Goal: Purchase product/service

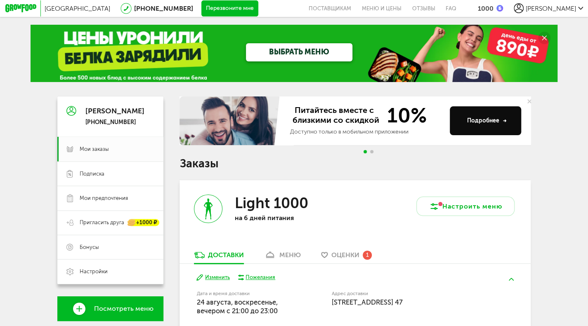
click at [82, 42] on div "ВЫБРАТЬ МЕНЮ" at bounding box center [294, 53] width 527 height 57
click at [276, 53] on link "ВЫБРАТЬ МЕНЮ" at bounding box center [299, 52] width 106 height 19
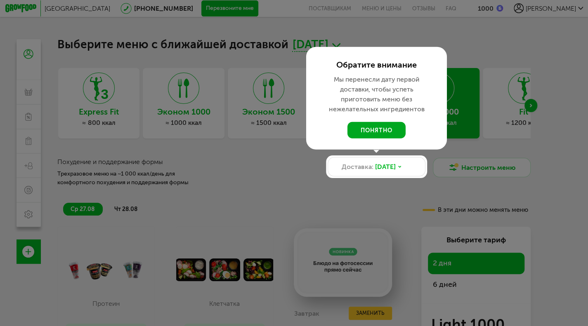
click at [377, 128] on button "понятно" at bounding box center [376, 130] width 58 height 16
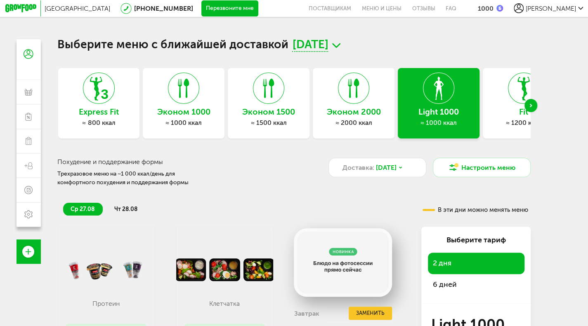
click at [536, 106] on div "Next slide" at bounding box center [530, 105] width 13 height 13
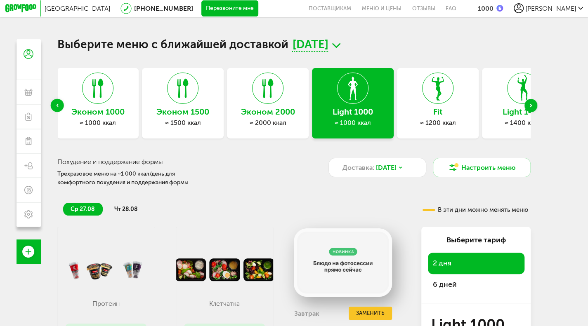
click at [536, 106] on div "Next slide" at bounding box center [530, 105] width 13 height 13
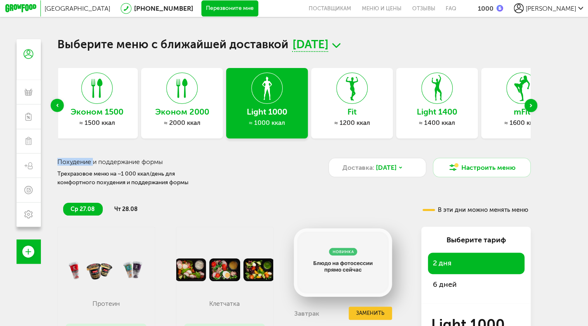
click at [536, 106] on div "Next slide" at bounding box center [530, 105] width 13 height 13
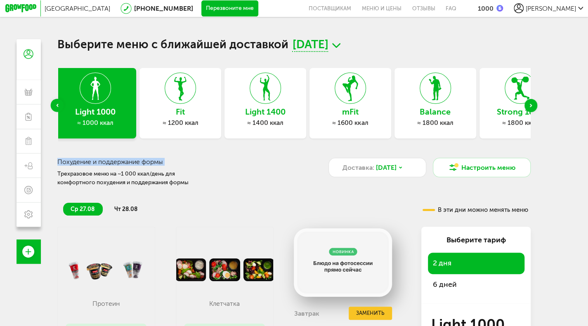
click at [536, 106] on div "Next slide" at bounding box center [530, 105] width 13 height 13
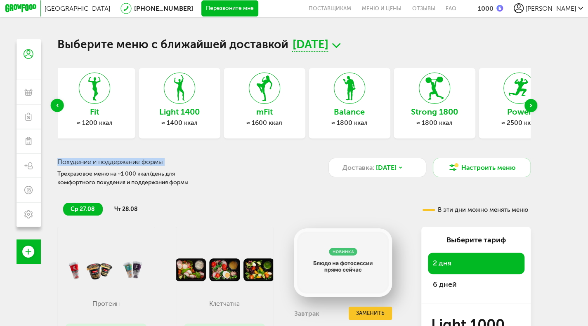
click at [536, 106] on div "Next slide" at bounding box center [530, 105] width 13 height 13
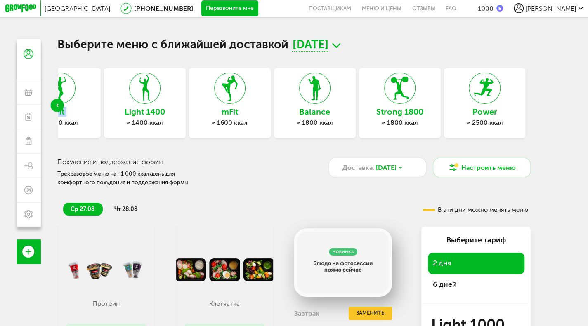
click at [536, 106] on div "Выберите меню с ближайшей доставкой [DATE] Express Fit ≈ 800 ккал Эконом 1000 ≈…" at bounding box center [294, 202] width 490 height 326
click at [503, 115] on h3 "Power" at bounding box center [485, 112] width 82 height 9
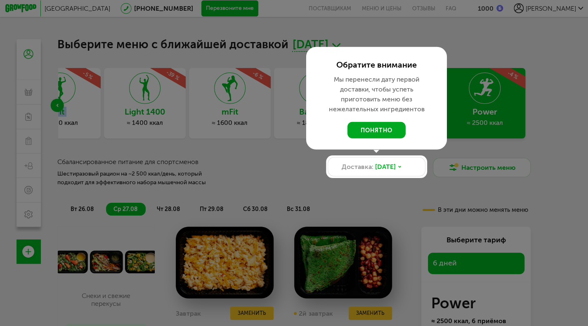
click at [377, 132] on button "понятно" at bounding box center [376, 130] width 58 height 16
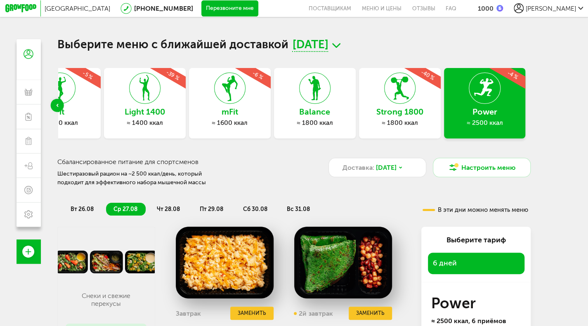
click at [53, 107] on div "Previous slide" at bounding box center [57, 105] width 13 height 13
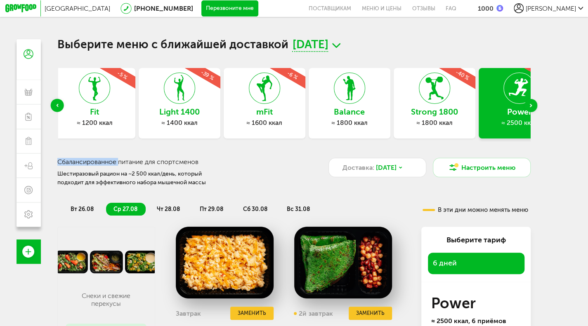
click at [53, 107] on div "Previous slide" at bounding box center [57, 105] width 13 height 13
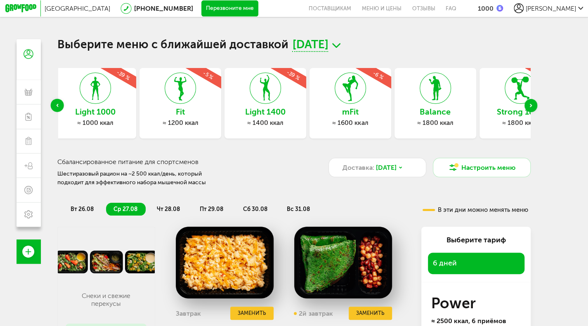
click at [53, 107] on div "Previous slide" at bounding box center [57, 105] width 13 height 13
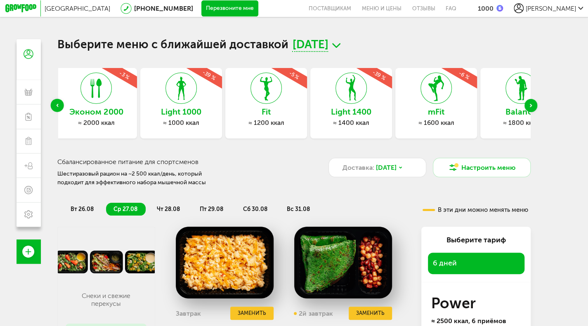
click at [53, 107] on div "Previous slide" at bounding box center [57, 105] width 13 height 13
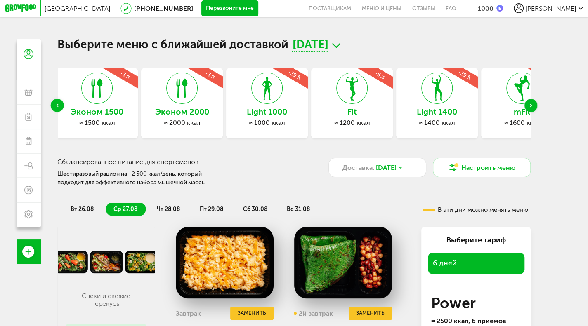
click at [53, 107] on div "Previous slide" at bounding box center [57, 105] width 13 height 13
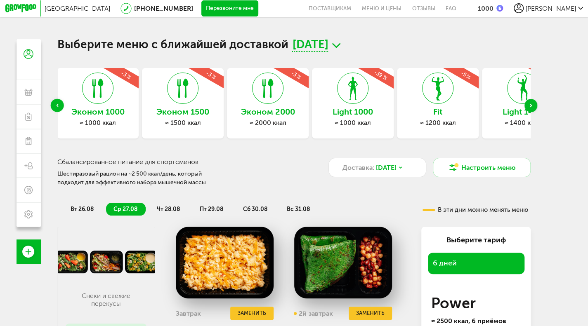
click at [53, 107] on div "Previous slide" at bounding box center [57, 105] width 13 height 13
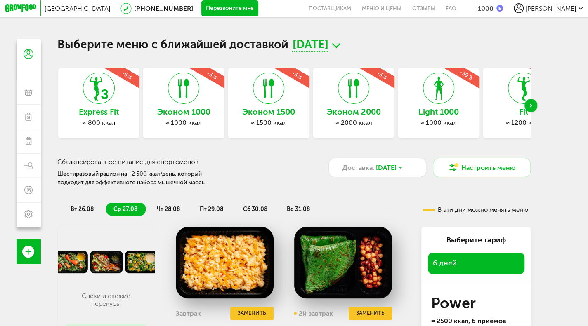
click at [161, 118] on div "Эконом 1000 ≈ 1000 ккал -3 %" at bounding box center [184, 103] width 82 height 71
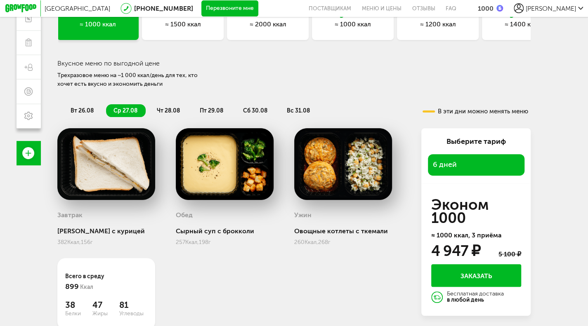
scroll to position [97, 0]
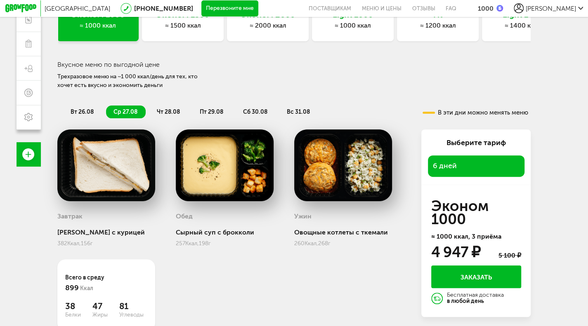
click at [158, 113] on span "чт 28.08" at bounding box center [168, 111] width 23 height 7
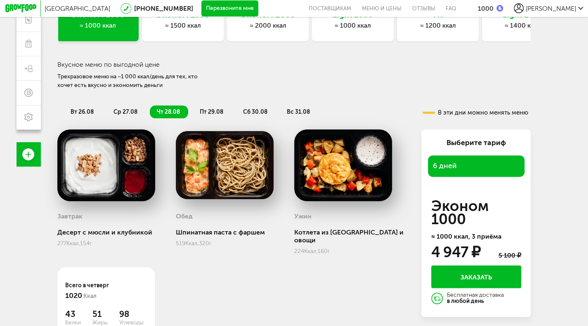
click at [214, 115] on span "пт 29.08" at bounding box center [212, 111] width 24 height 7
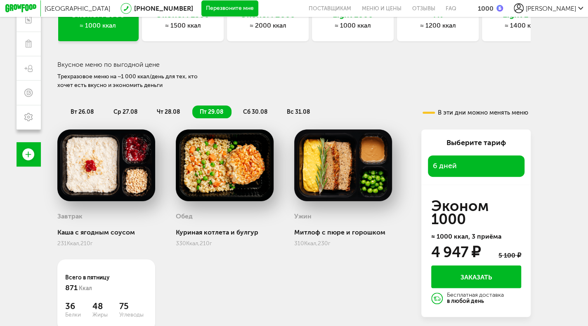
click at [261, 114] on span "сб 30.08" at bounding box center [255, 111] width 24 height 7
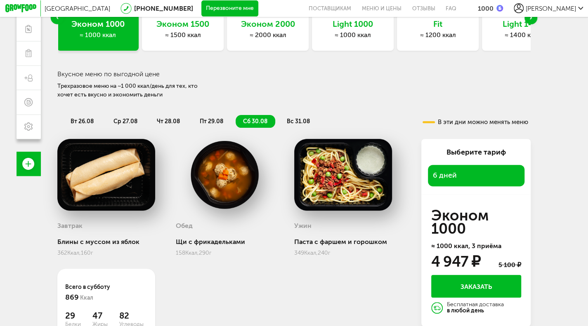
scroll to position [96, 0]
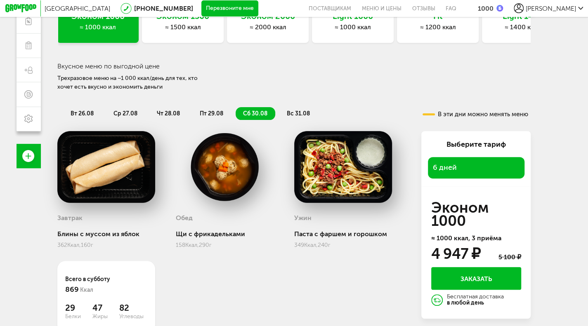
click at [301, 114] on span "вс 31.08" at bounding box center [298, 113] width 23 height 7
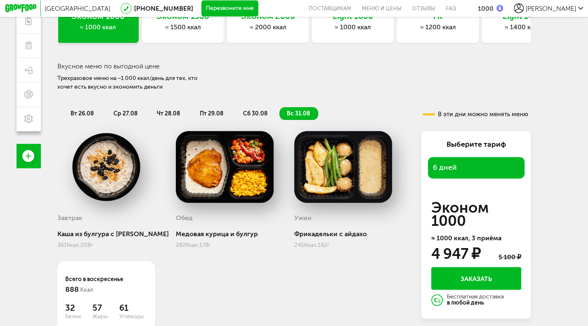
click at [75, 114] on span "вт 26.08" at bounding box center [82, 113] width 23 height 7
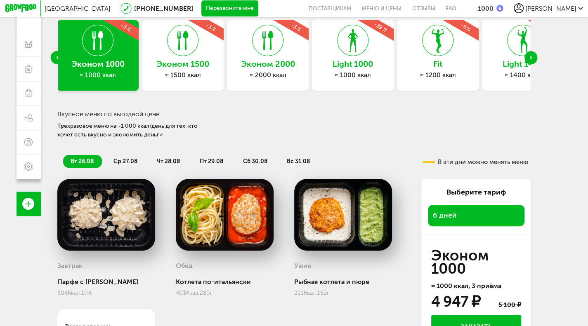
scroll to position [41, 0]
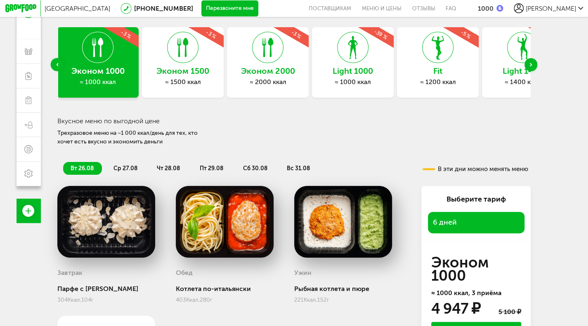
click at [360, 85] on div "≈ 1000 ккал" at bounding box center [353, 82] width 82 height 8
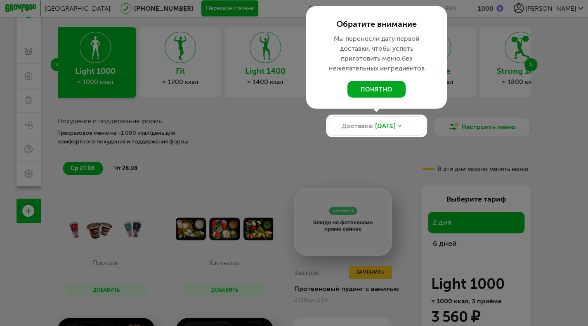
click at [374, 90] on button "понятно" at bounding box center [376, 89] width 58 height 16
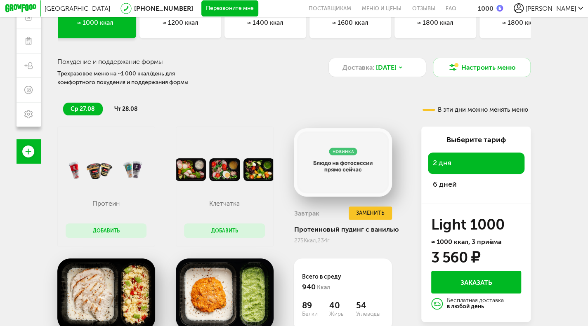
scroll to position [181, 0]
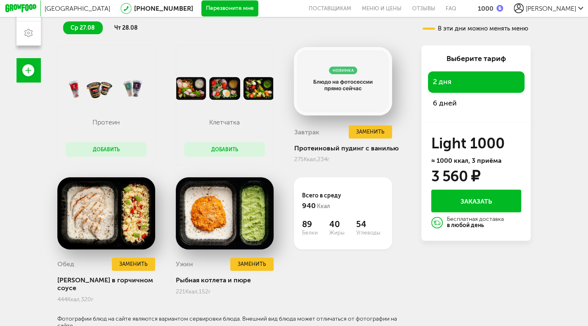
click at [456, 108] on span "6 дней" at bounding box center [445, 103] width 24 height 9
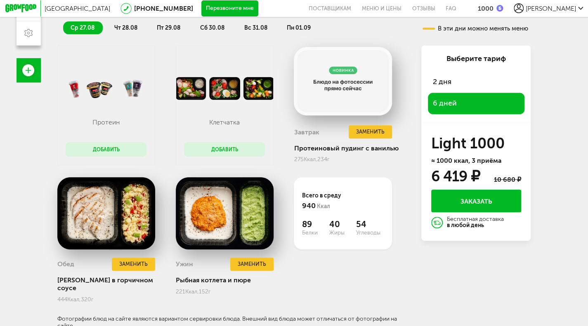
click at [126, 31] on span "чт 28.08" at bounding box center [125, 27] width 23 height 7
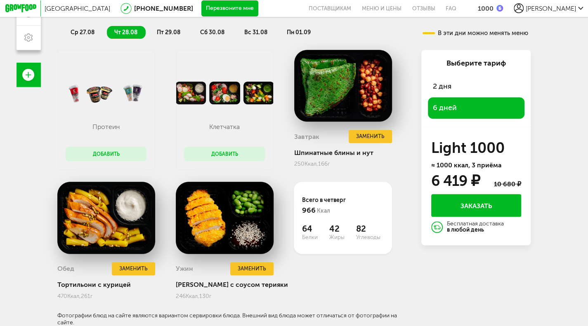
click at [162, 29] on span "пт 29.08" at bounding box center [169, 32] width 24 height 7
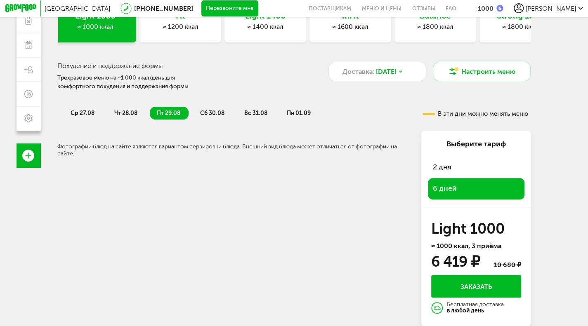
scroll to position [100, 0]
click at [217, 107] on li "сб 30.08" at bounding box center [213, 113] width 40 height 13
click at [256, 110] on span "вс 31.08" at bounding box center [255, 113] width 23 height 7
click at [299, 111] on span "пн 01.09" at bounding box center [299, 113] width 24 height 7
click at [76, 112] on span "ср 27.08" at bounding box center [83, 113] width 24 height 7
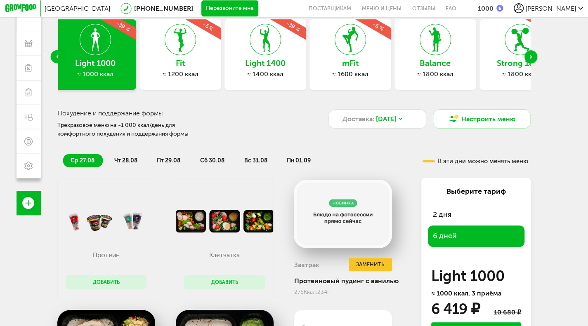
scroll to position [0, 0]
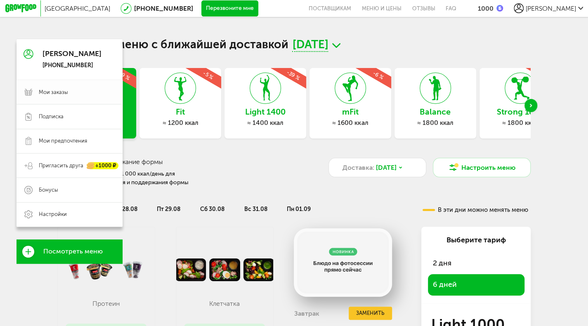
click at [53, 94] on span "Мои заказы" at bounding box center [53, 92] width 29 height 7
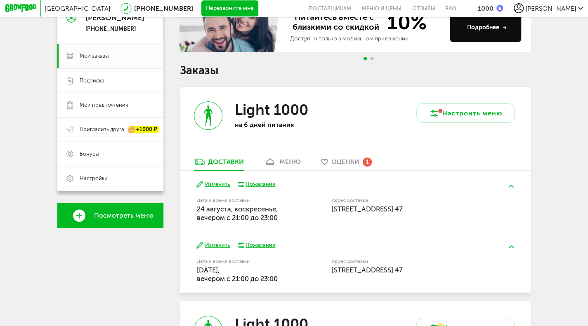
scroll to position [96, 0]
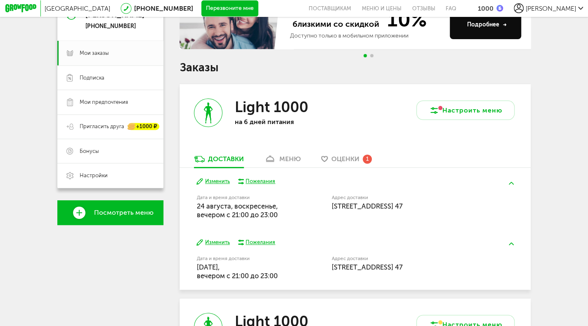
click at [345, 159] on span "Оценки" at bounding box center [345, 159] width 28 height 8
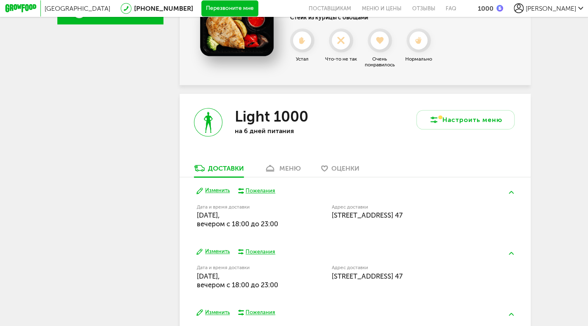
scroll to position [297, 0]
click at [420, 44] on use at bounding box center [417, 39] width 7 height 8
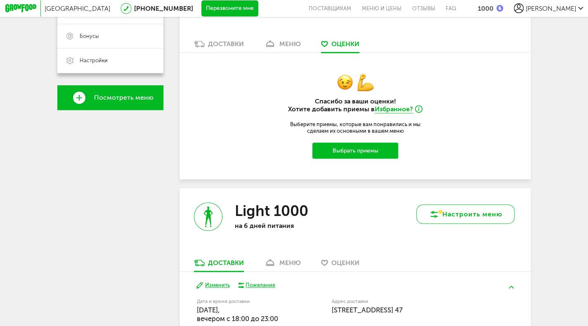
scroll to position [174, 0]
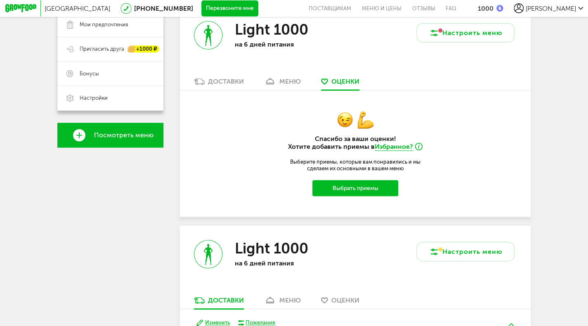
click at [220, 77] on div "Light 1000 на 6 дней питания" at bounding box center [267, 42] width 176 height 70
click at [218, 84] on div "Доставки" at bounding box center [226, 82] width 36 height 8
